Goal: Task Accomplishment & Management: Use online tool/utility

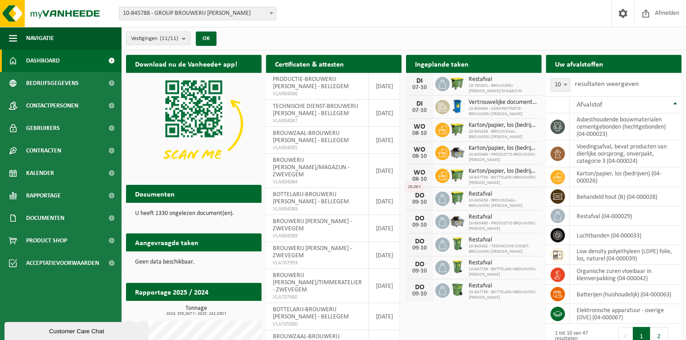
click at [200, 9] on span "10-845788 - GROUP BROUWERIJ [PERSON_NAME]" at bounding box center [197, 13] width 157 height 13
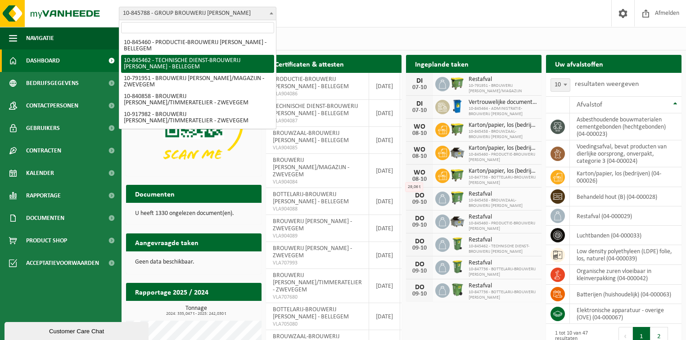
scroll to position [72, 0]
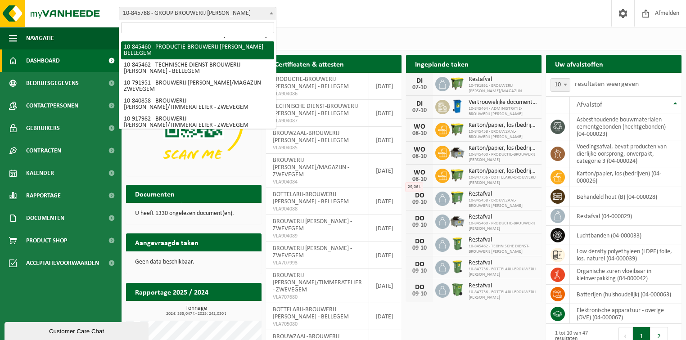
select select "93533"
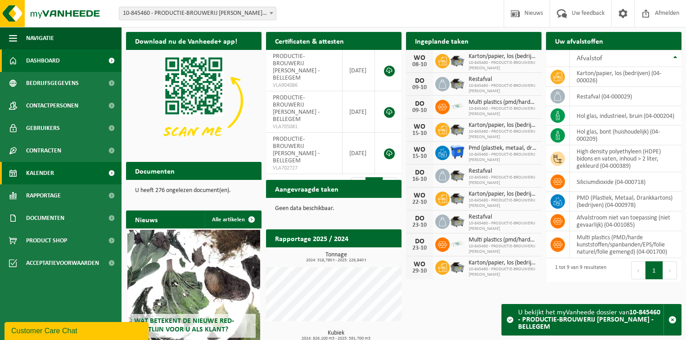
click at [40, 171] on span "Kalender" at bounding box center [40, 173] width 28 height 23
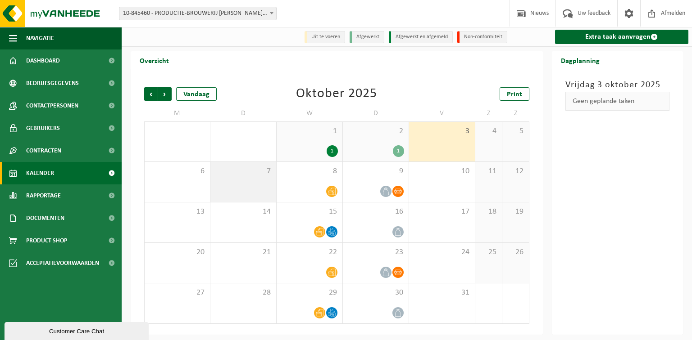
click at [244, 190] on div "7" at bounding box center [243, 182] width 66 height 40
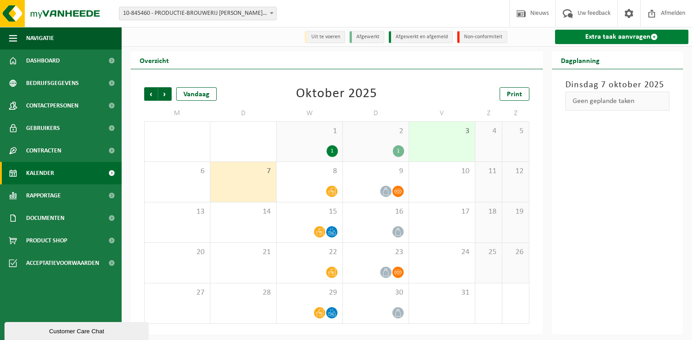
click at [602, 36] on link "Extra taak aanvragen" at bounding box center [622, 37] width 134 height 14
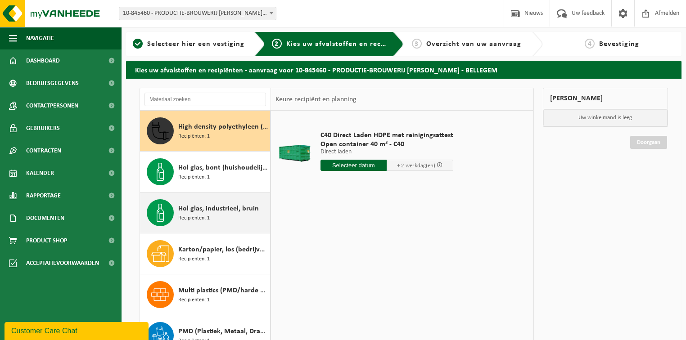
click at [208, 214] on span "Recipiënten: 1" at bounding box center [194, 218] width 32 height 9
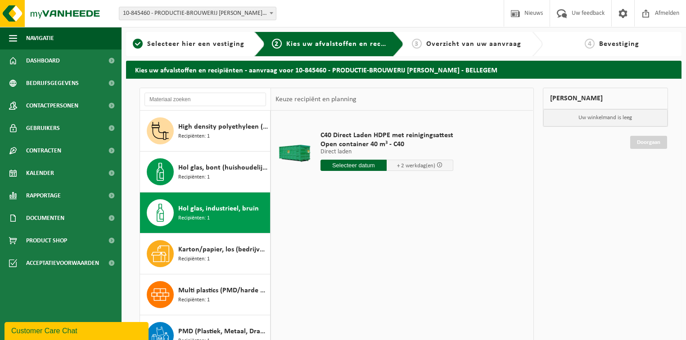
scroll to position [56, 0]
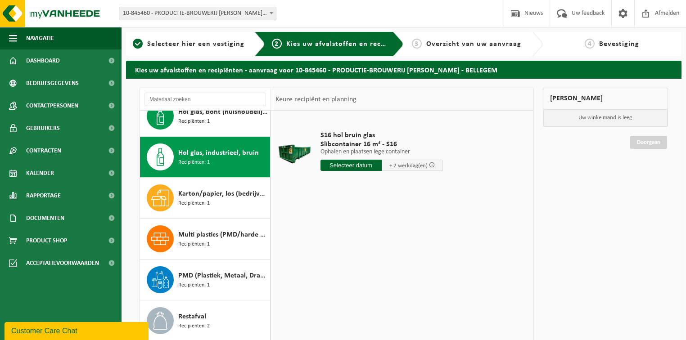
click at [360, 165] on input "text" at bounding box center [351, 165] width 61 height 11
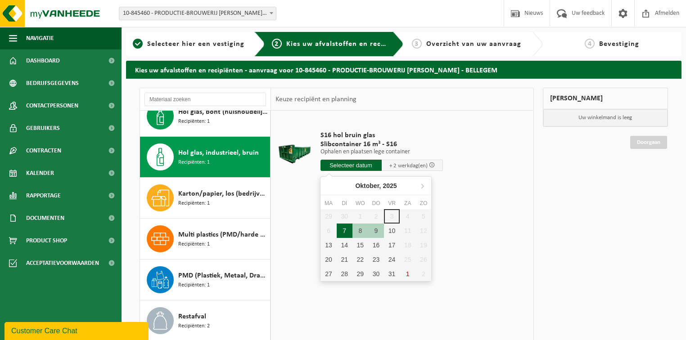
click at [346, 230] on div "7" at bounding box center [345, 231] width 16 height 14
type input "Van 2025-10-07"
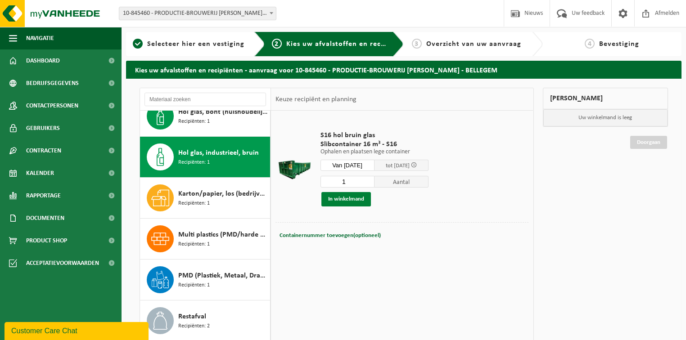
click at [355, 195] on button "In winkelmand" at bounding box center [346, 199] width 50 height 14
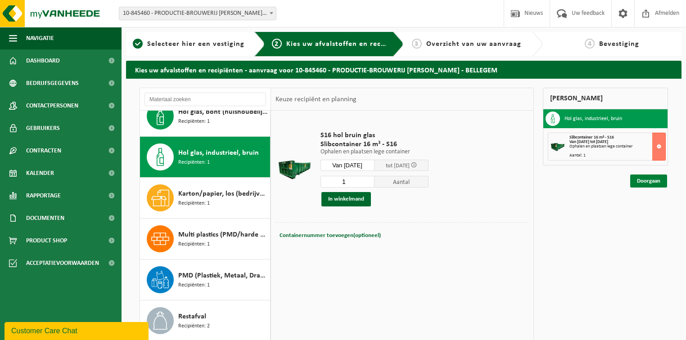
click at [654, 183] on link "Doorgaan" at bounding box center [648, 181] width 37 height 13
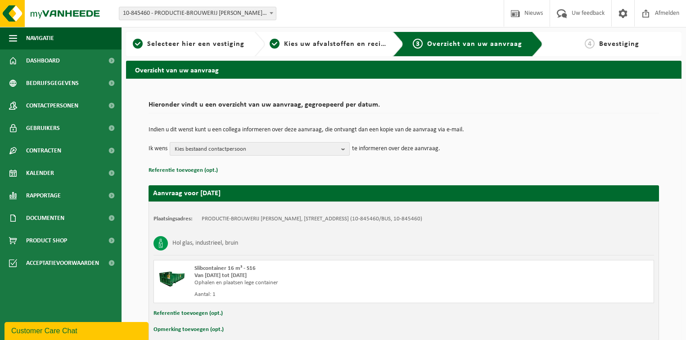
click at [244, 149] on span "Kies bestaand contactpersoon" at bounding box center [256, 150] width 163 height 14
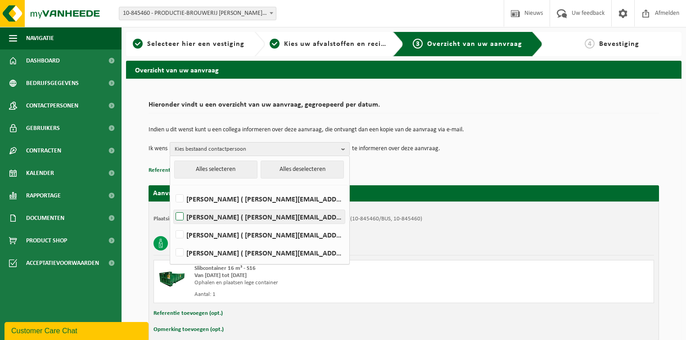
click at [184, 218] on label "[PERSON_NAME] ( [PERSON_NAME][EMAIL_ADDRESS][DOMAIN_NAME] )" at bounding box center [259, 217] width 171 height 14
click at [172, 206] on input "Mathieu Moenens ( mathieu.moenens@omer.be )" at bounding box center [172, 205] width 0 height 0
checkbox input "true"
click at [533, 151] on td "Ik wens Mathieu Moenens Alles selecteren Alles deselecteren BART LEMA ( bart@om…" at bounding box center [404, 149] width 511 height 14
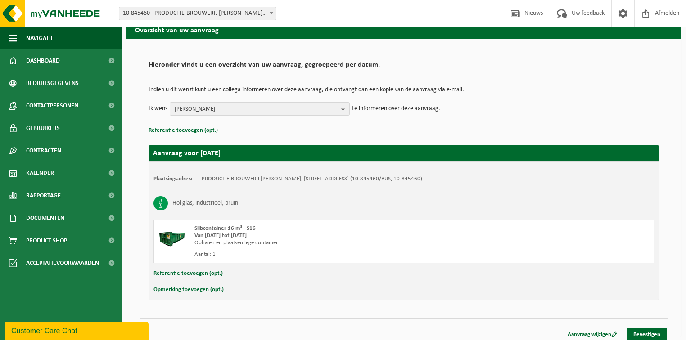
scroll to position [45, 0]
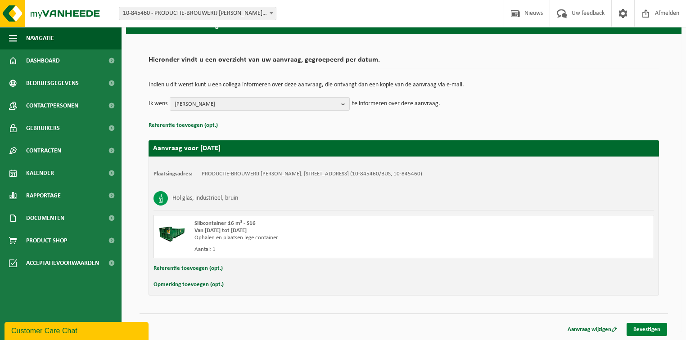
click at [664, 324] on link "Bevestigen" at bounding box center [647, 329] width 41 height 13
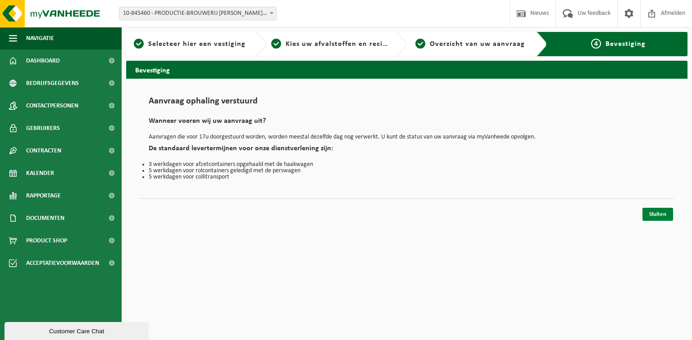
click at [667, 217] on link "Sluiten" at bounding box center [657, 214] width 31 height 13
